Goal: Information Seeking & Learning: Find specific page/section

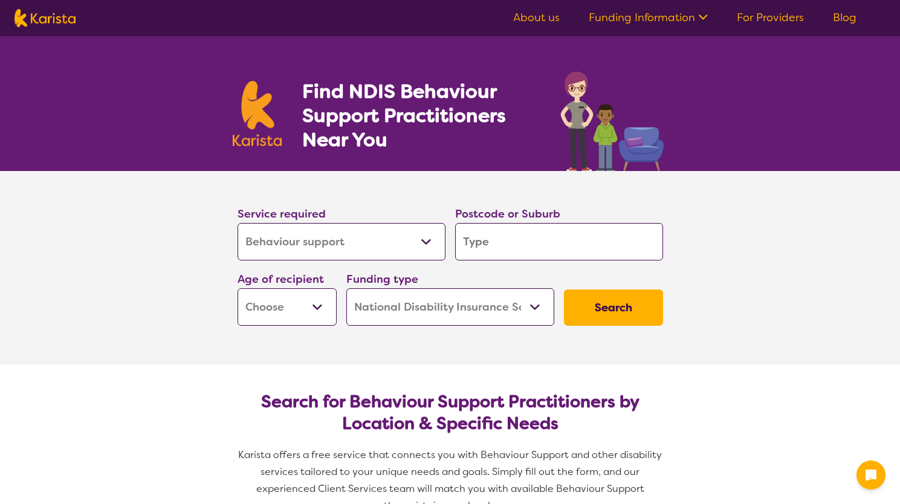
select select "Behaviour support"
select select "NDIS"
select select "Behaviour support"
select select "NDIS"
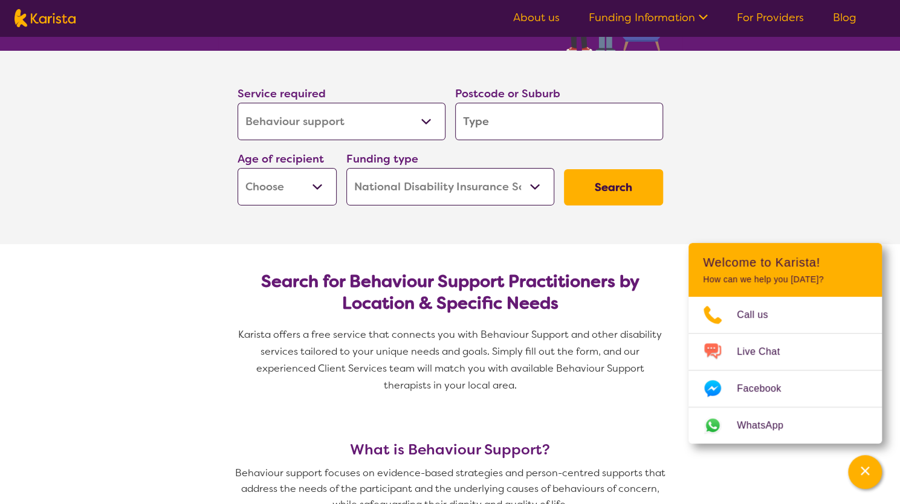
scroll to position [121, 0]
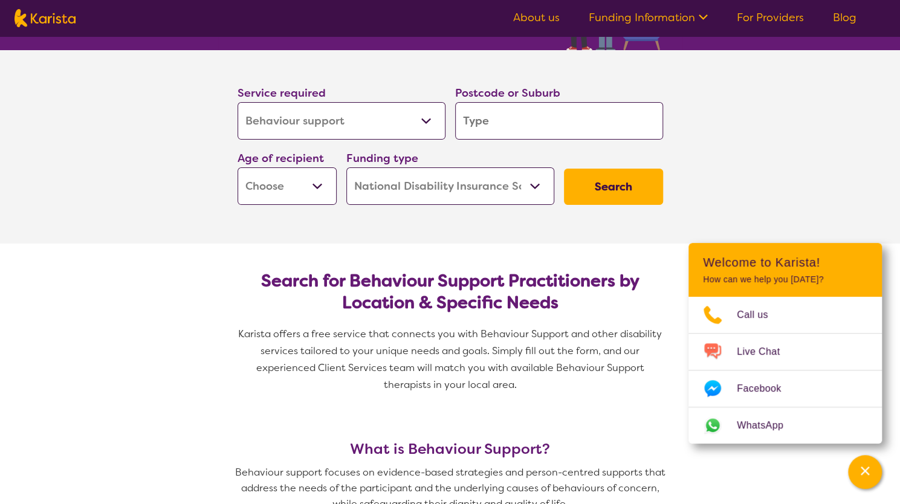
click at [294, 125] on select "Allied Health Assistant Assessment ([MEDICAL_DATA] or [MEDICAL_DATA]) Behaviour…" at bounding box center [341, 120] width 208 height 37
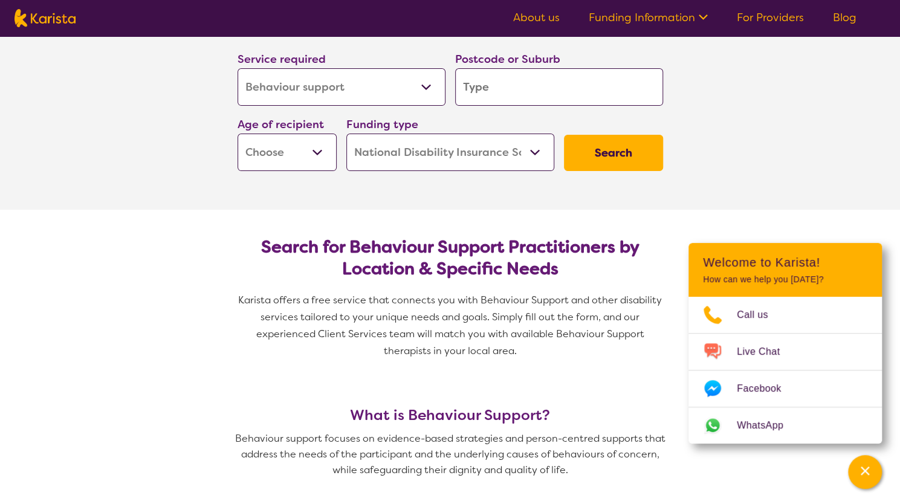
scroll to position [154, 0]
click at [270, 85] on select "Allied Health Assistant Assessment ([MEDICAL_DATA] or [MEDICAL_DATA]) Behaviour…" at bounding box center [341, 87] width 208 height 37
select select "Psychology"
click at [237, 69] on select "Allied Health Assistant Assessment ([MEDICAL_DATA] or [MEDICAL_DATA]) Behaviour…" at bounding box center [341, 87] width 208 height 37
select select "Psychology"
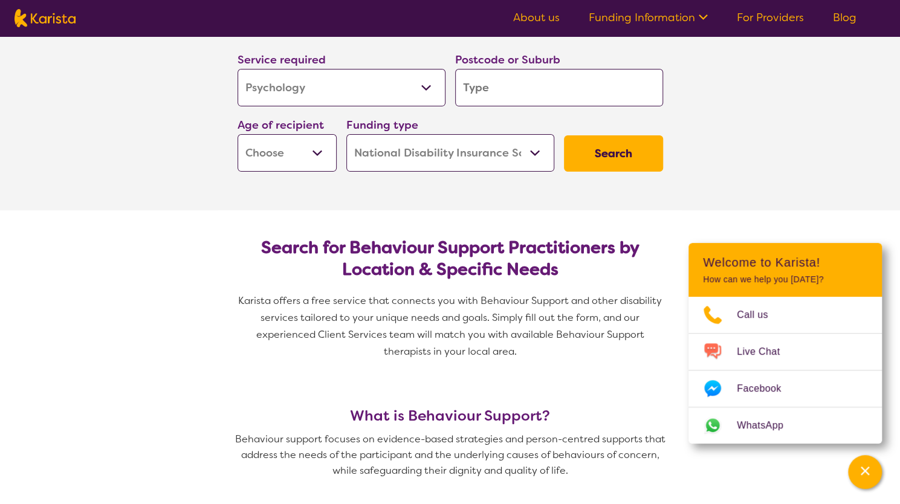
click at [549, 86] on input "search" at bounding box center [559, 87] width 208 height 37
type input "3"
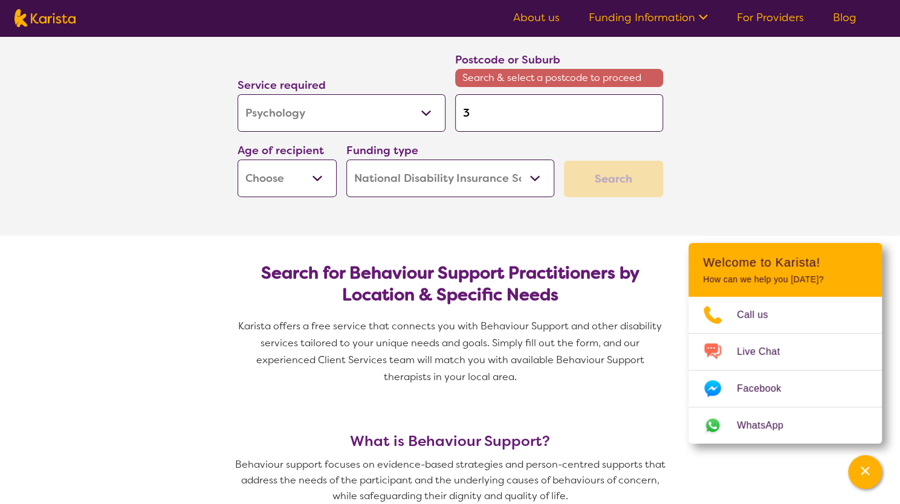
type input "30"
type input "303"
type input "3030"
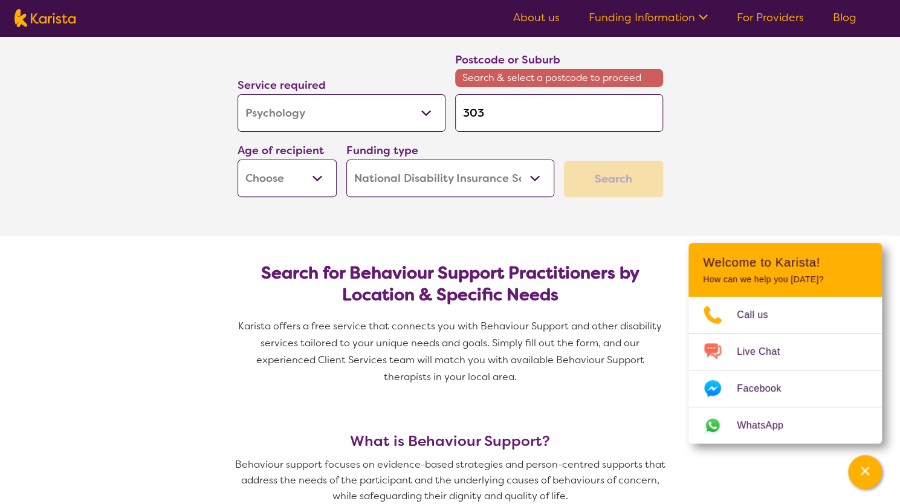
type input "3030"
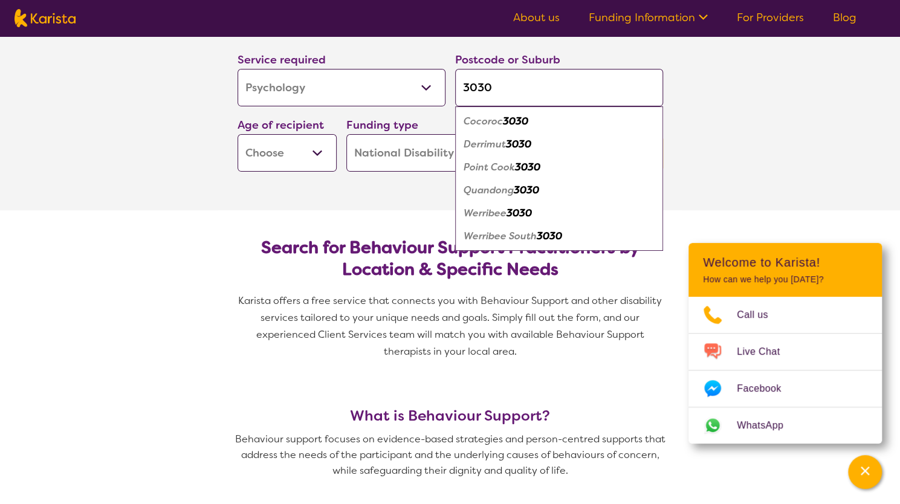
type input "3030"
click at [496, 212] on em "Werribee" at bounding box center [485, 213] width 43 height 13
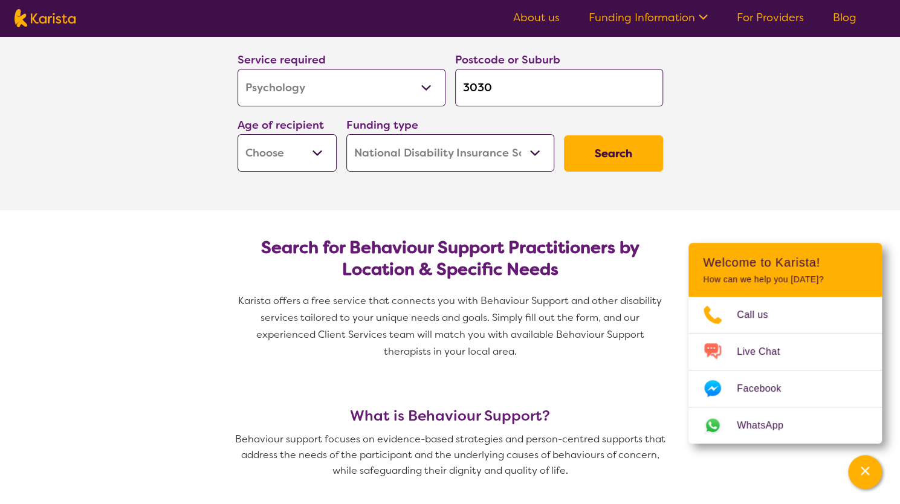
click at [295, 145] on select "Early Childhood - 0 to 9 Child - 10 to 11 Adolescent - 12 to 17 Adult - 18 to 6…" at bounding box center [286, 152] width 99 height 37
select select "EC"
click at [237, 134] on select "Early Childhood - 0 to 9 Child - 10 to 11 Adolescent - 12 to 17 Adult - 18 to 6…" at bounding box center [286, 152] width 99 height 37
select select "EC"
click at [610, 149] on button "Search" at bounding box center [613, 153] width 99 height 36
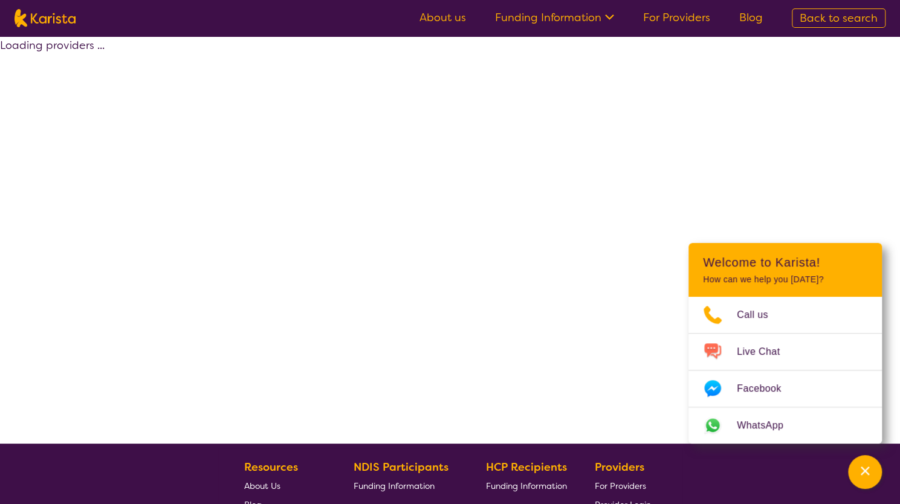
select select "by_score"
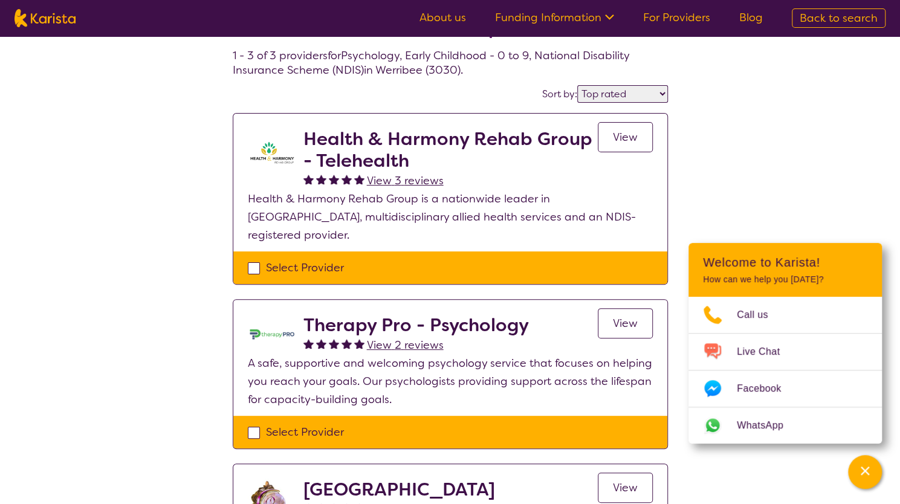
scroll to position [54, 0]
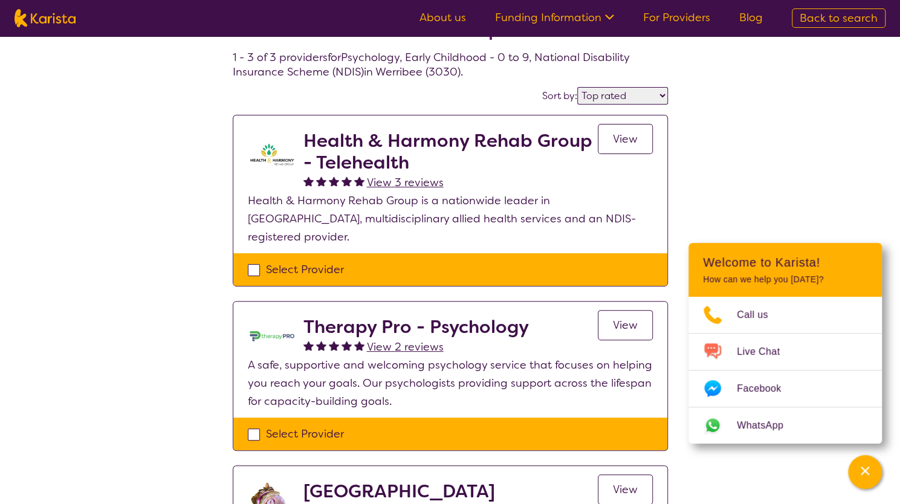
click at [632, 135] on span "View" at bounding box center [625, 139] width 25 height 15
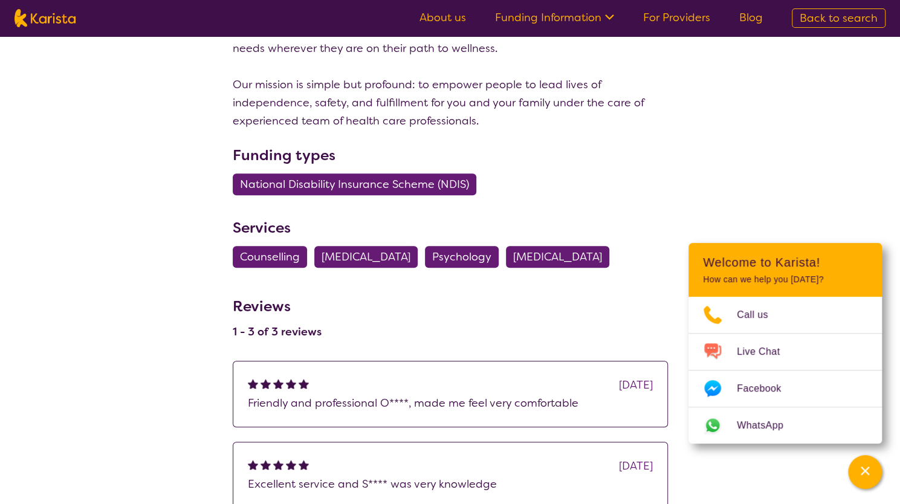
scroll to position [394, 0]
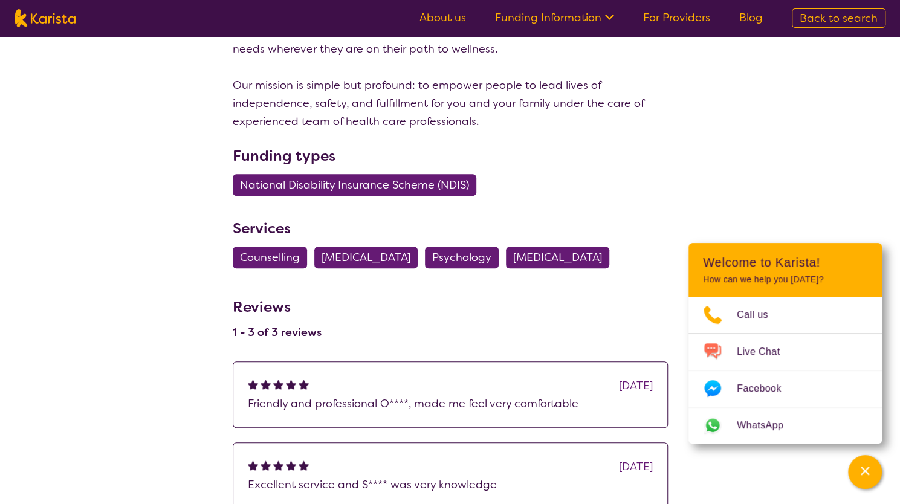
scroll to position [54, 0]
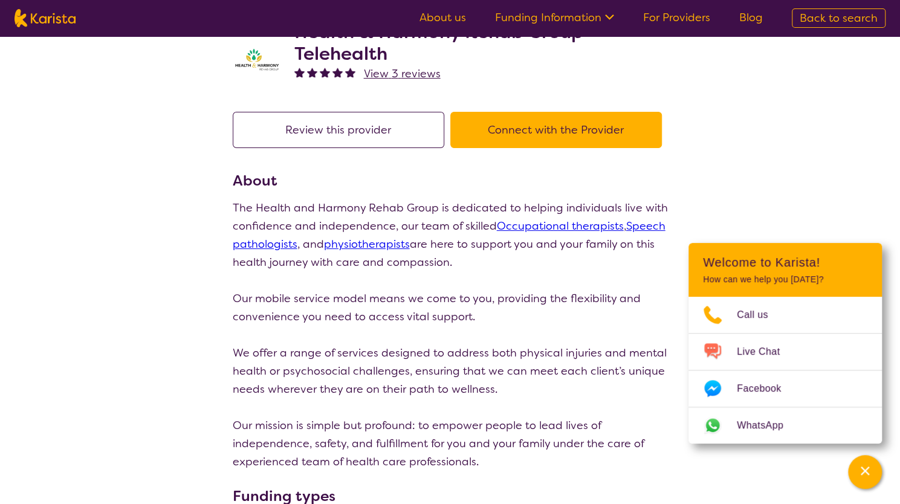
select select "by_score"
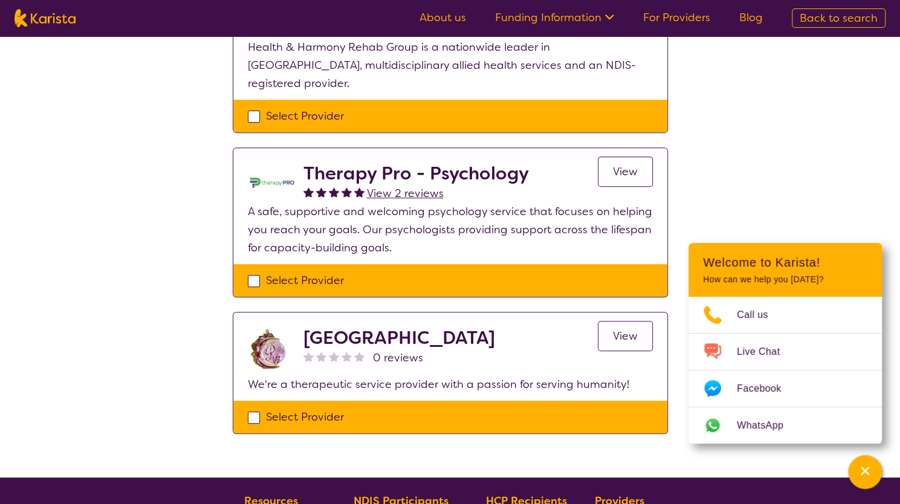
scroll to position [208, 0]
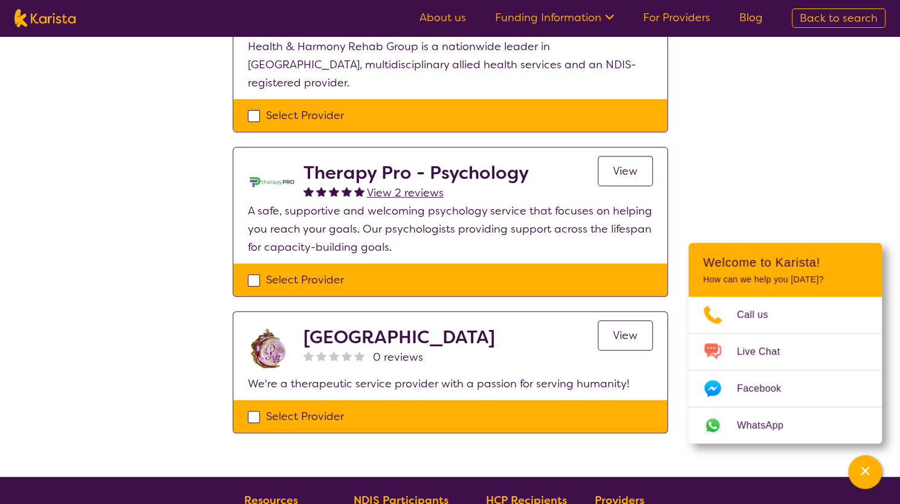
click at [622, 164] on span "View" at bounding box center [625, 171] width 25 height 15
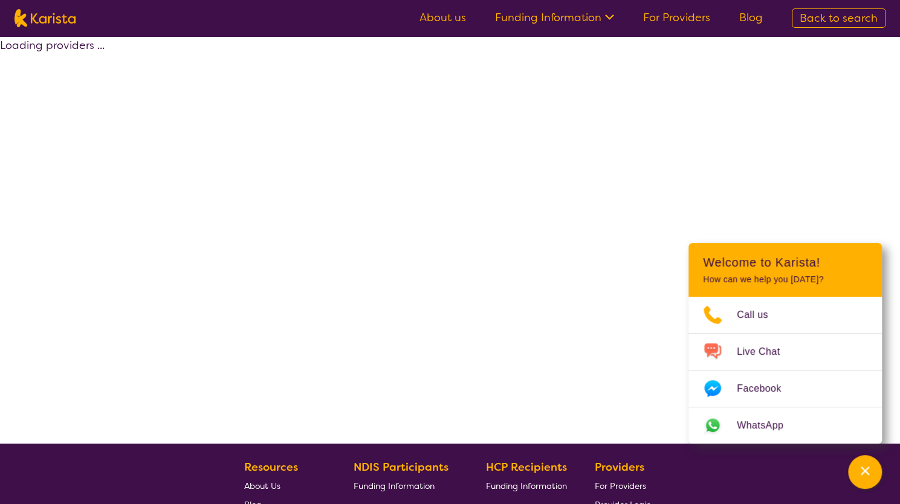
scroll to position [208, 0]
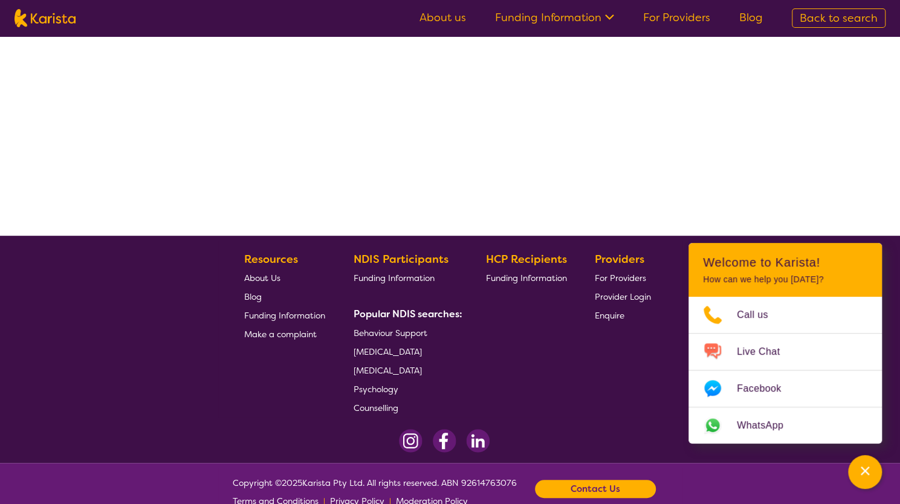
select select "by_score"
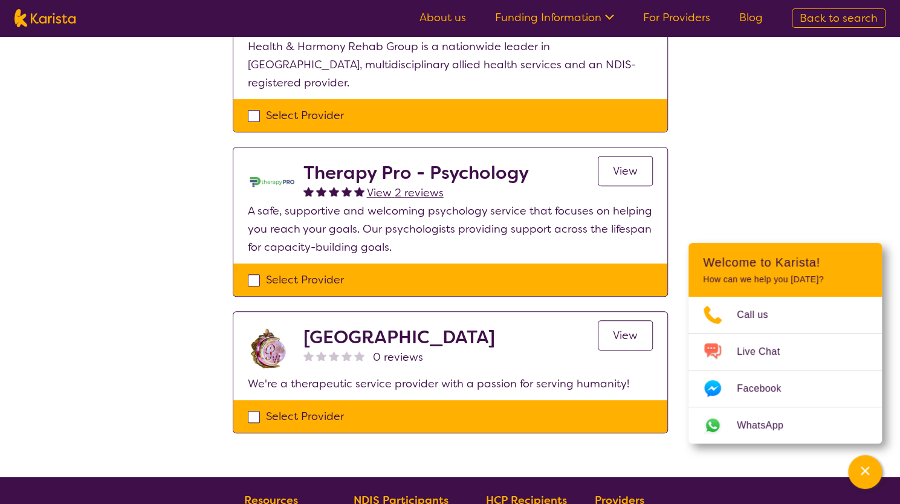
scroll to position [0, 0]
